Goal: Information Seeking & Learning: Compare options

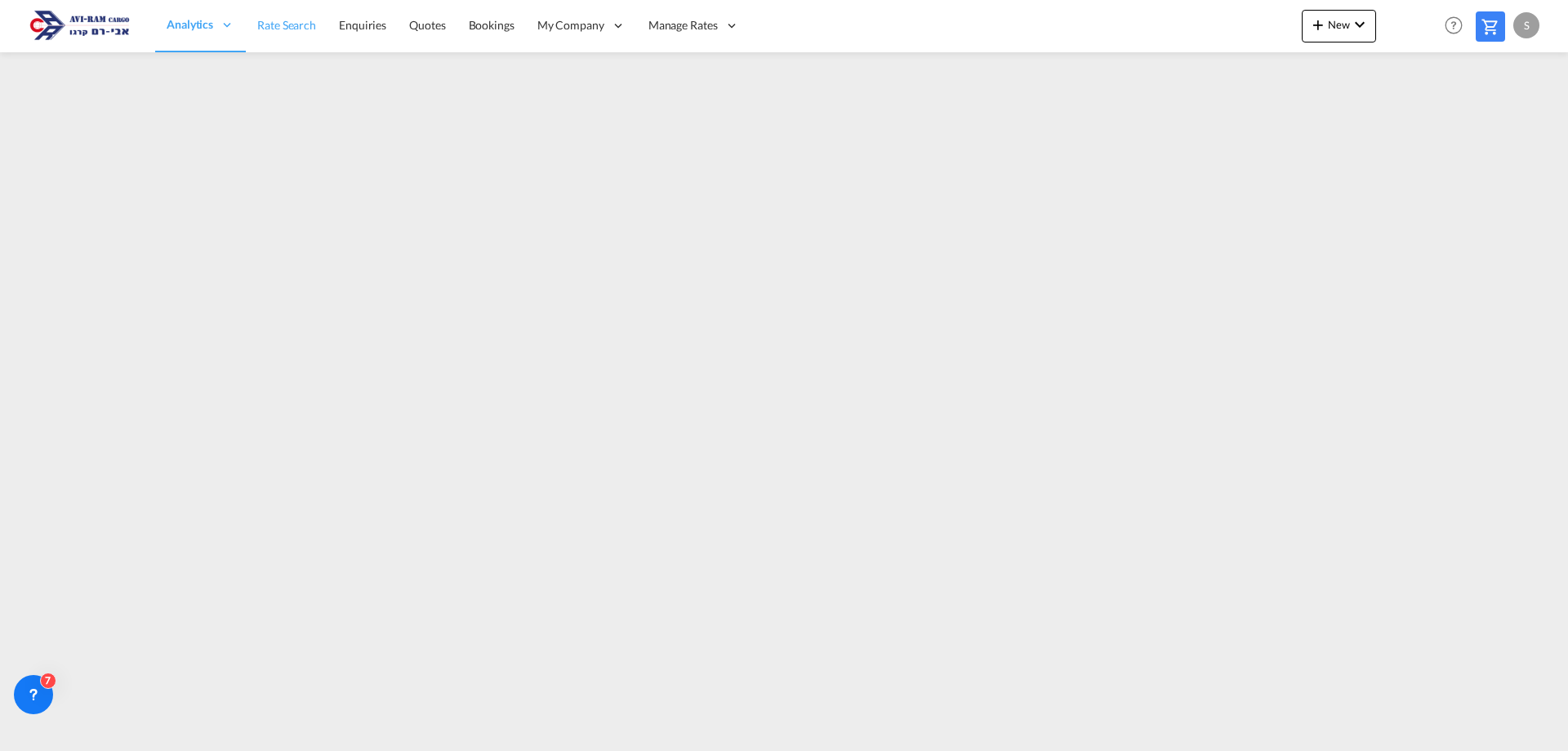
click at [284, 27] on span "Rate Search" at bounding box center [286, 25] width 59 height 14
click at [302, 35] on link "Rate Search" at bounding box center [286, 26] width 82 height 53
click at [313, 30] on span "Rate Search" at bounding box center [286, 25] width 59 height 14
click at [273, 29] on span "Rate Search" at bounding box center [286, 25] width 59 height 14
